Goal: Navigation & Orientation: Find specific page/section

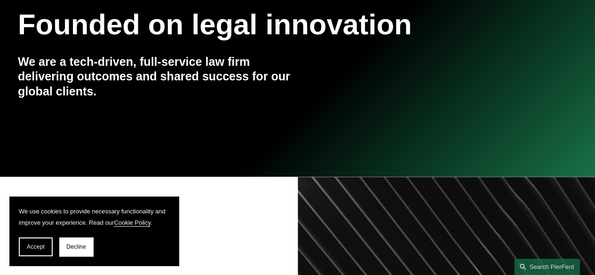
scroll to position [141, 0]
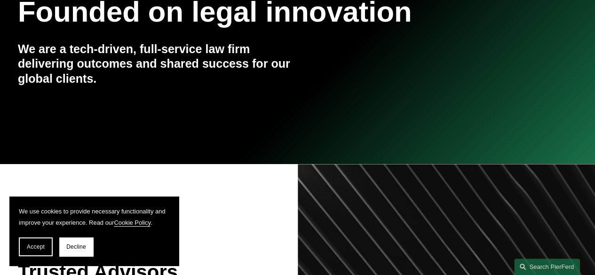
drag, startPoint x: 71, startPoint y: 244, endPoint x: 180, endPoint y: 179, distance: 126.5
click at [71, 244] on span "Decline" at bounding box center [76, 247] width 20 height 7
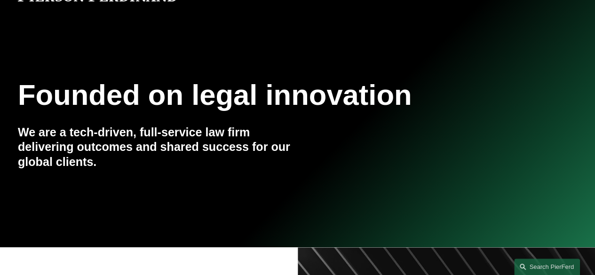
scroll to position [0, 0]
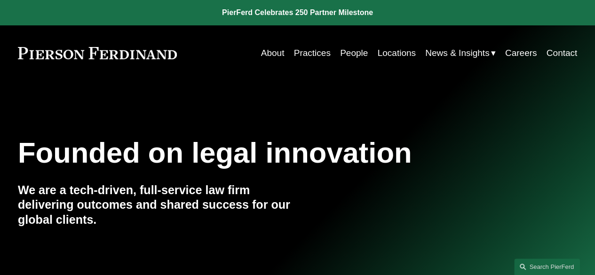
click at [353, 53] on link "People" at bounding box center [354, 53] width 28 height 18
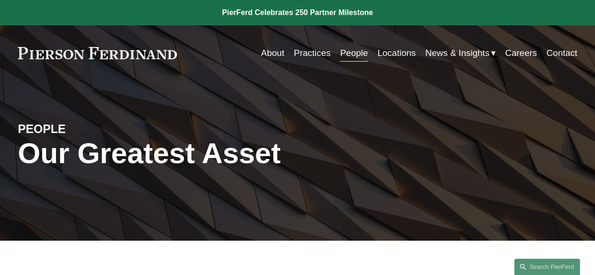
click at [262, 52] on link "About" at bounding box center [273, 53] width 24 height 18
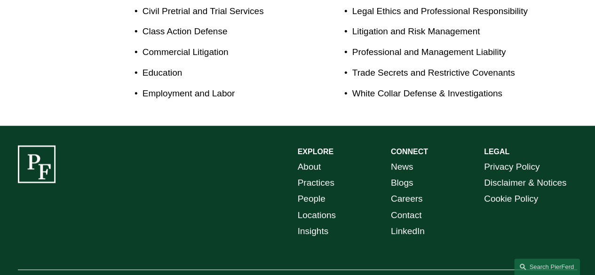
scroll to position [282, 0]
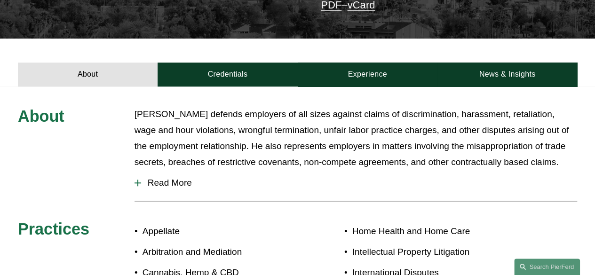
click at [137, 180] on div at bounding box center [137, 183] width 7 height 7
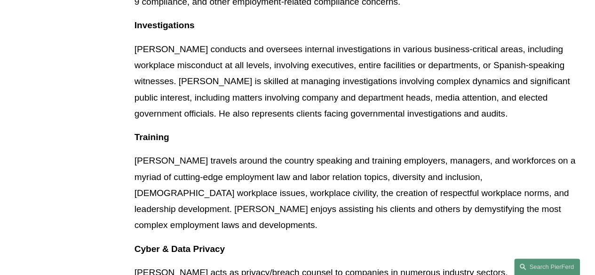
scroll to position [564, 0]
